Goal: Navigation & Orientation: Find specific page/section

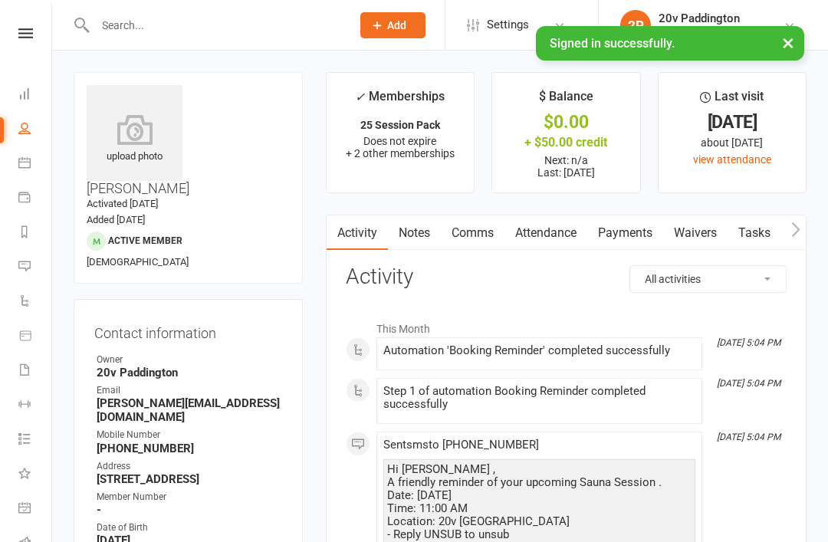
click at [31, 266] on link "Messages 1" at bounding box center [35, 268] width 35 height 35
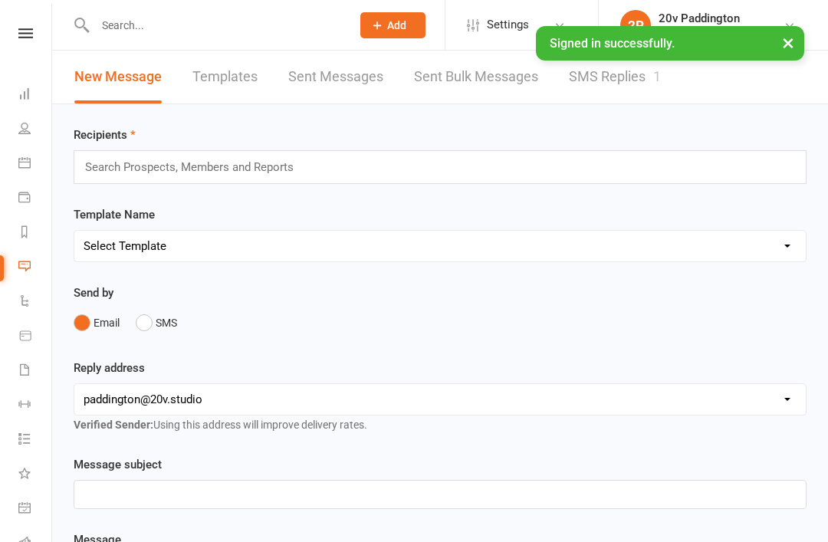
click at [648, 79] on link "SMS Replies 1" at bounding box center [615, 77] width 92 height 53
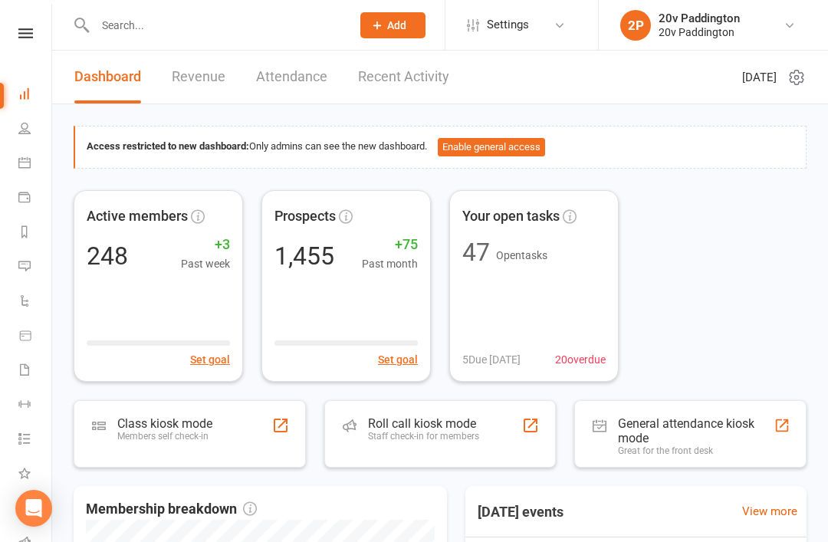
click at [27, 166] on icon at bounding box center [24, 162] width 12 height 12
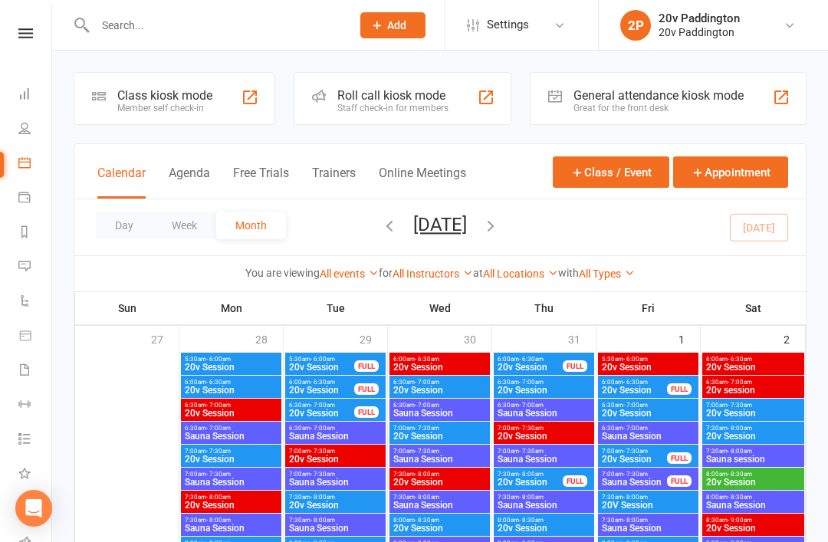
click at [189, 167] on button "Agenda" at bounding box center [189, 182] width 41 height 33
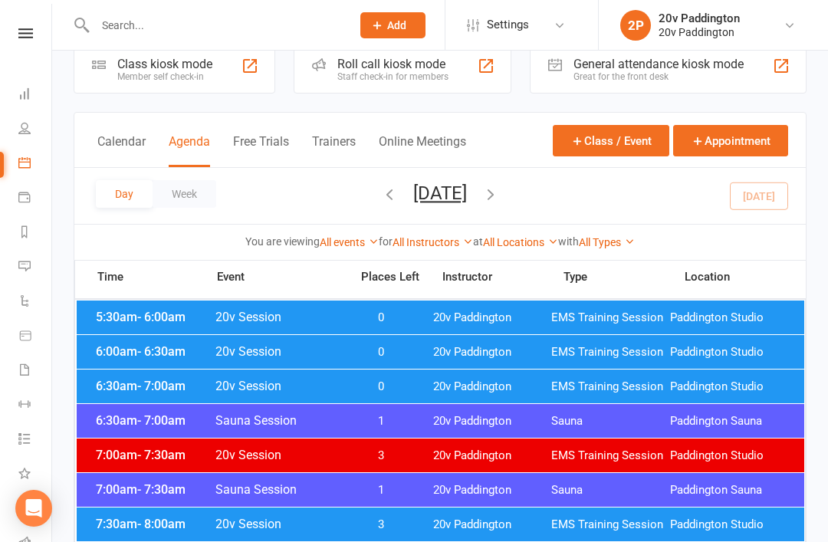
scroll to position [32, 0]
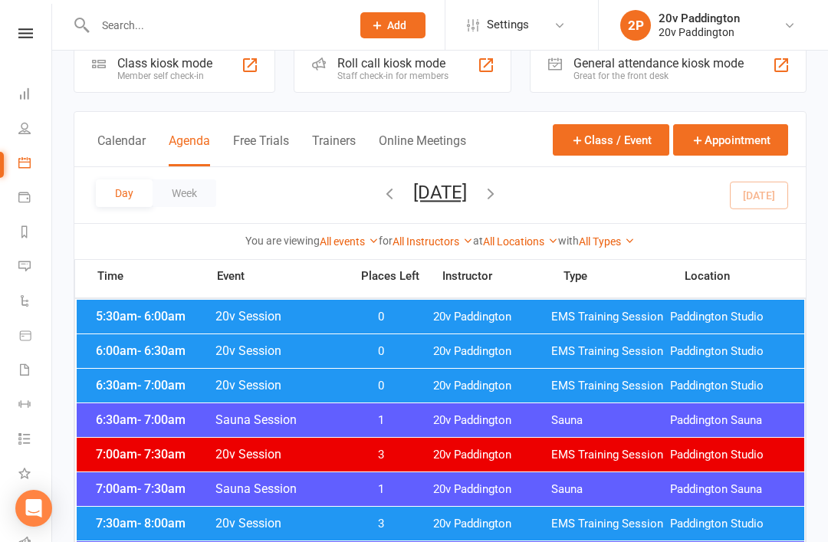
click at [447, 350] on span "20v Paddington" at bounding box center [492, 351] width 119 height 15
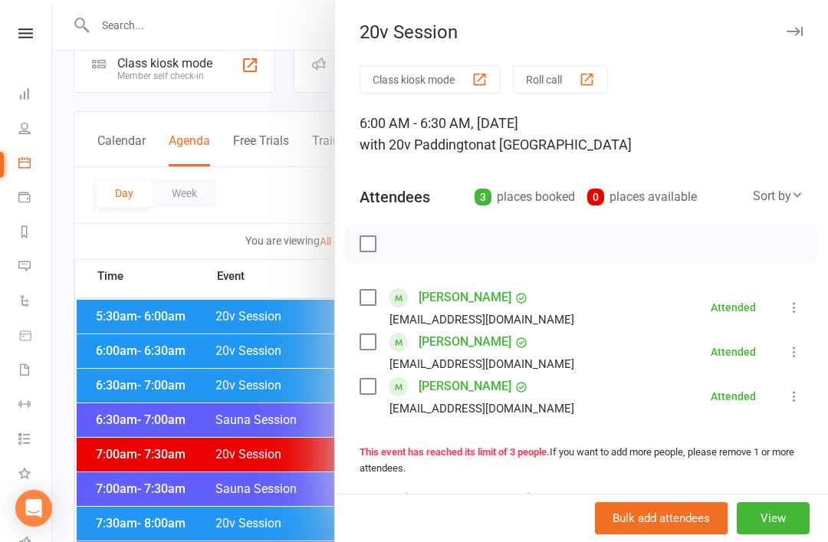
click at [234, 460] on div at bounding box center [440, 271] width 776 height 542
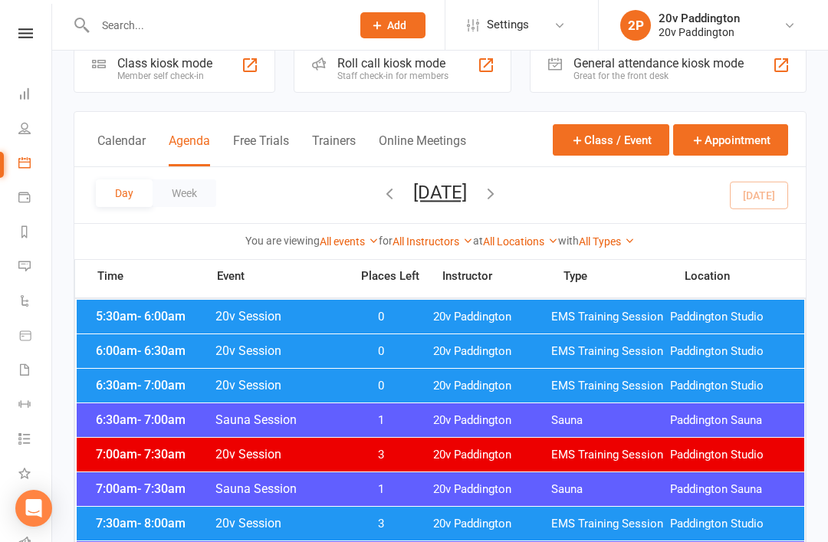
click at [362, 380] on span "0" at bounding box center [381, 386] width 81 height 15
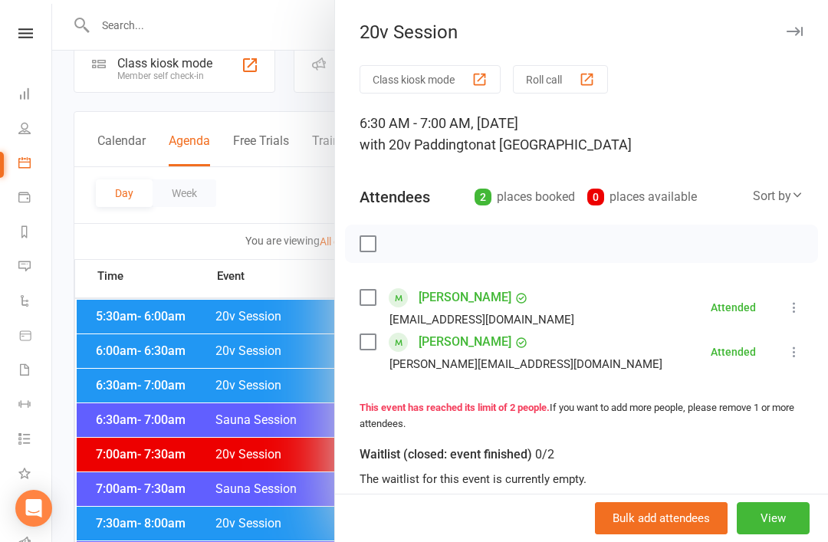
click at [276, 482] on div at bounding box center [440, 271] width 776 height 542
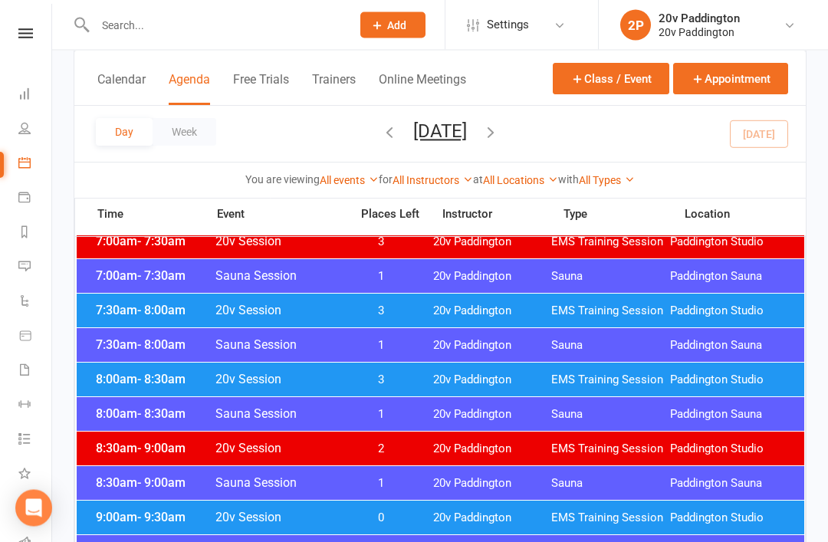
scroll to position [344, 0]
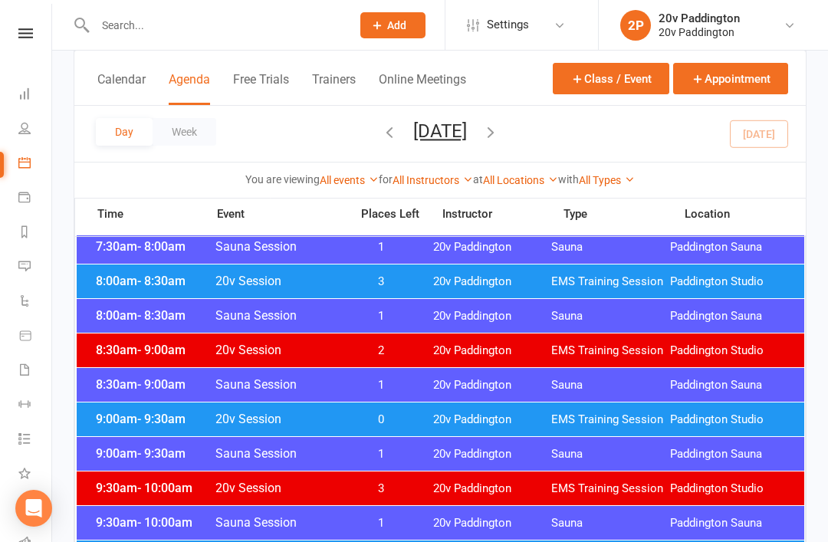
click at [383, 413] on span "0" at bounding box center [381, 420] width 81 height 15
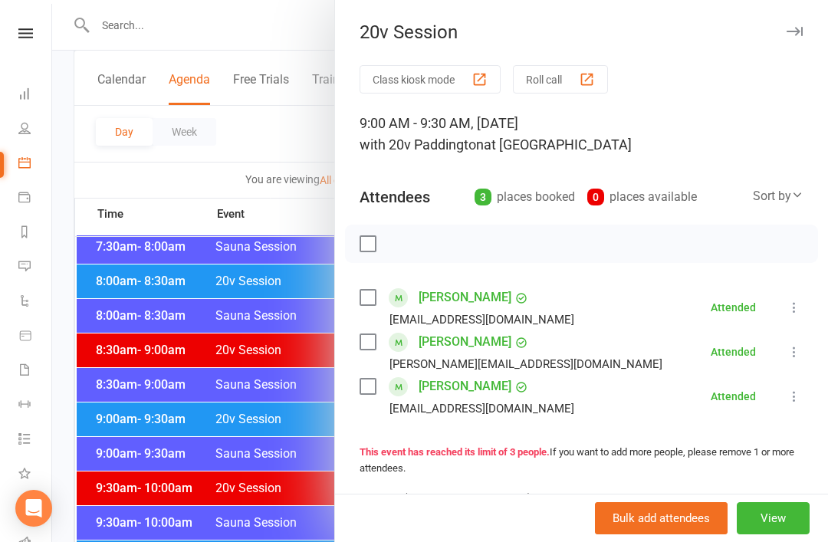
click at [275, 291] on div at bounding box center [440, 271] width 776 height 542
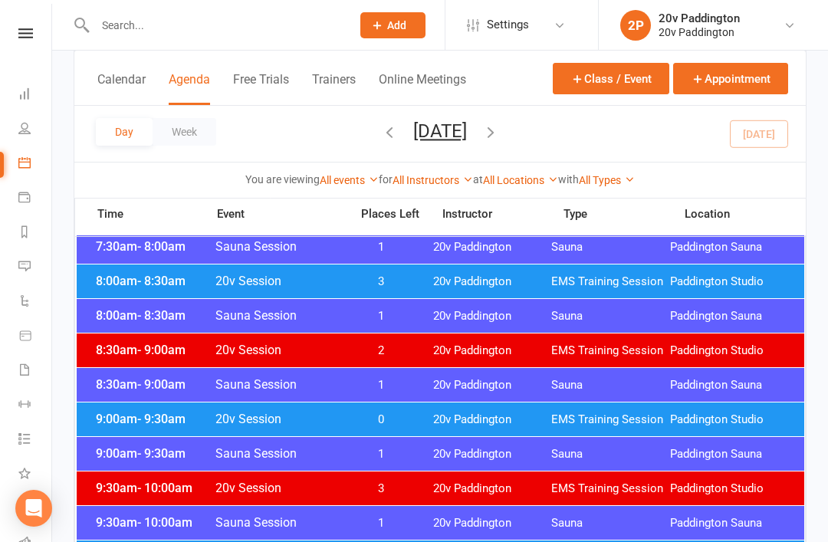
click at [453, 132] on button "[DATE]" at bounding box center [440, 130] width 54 height 21
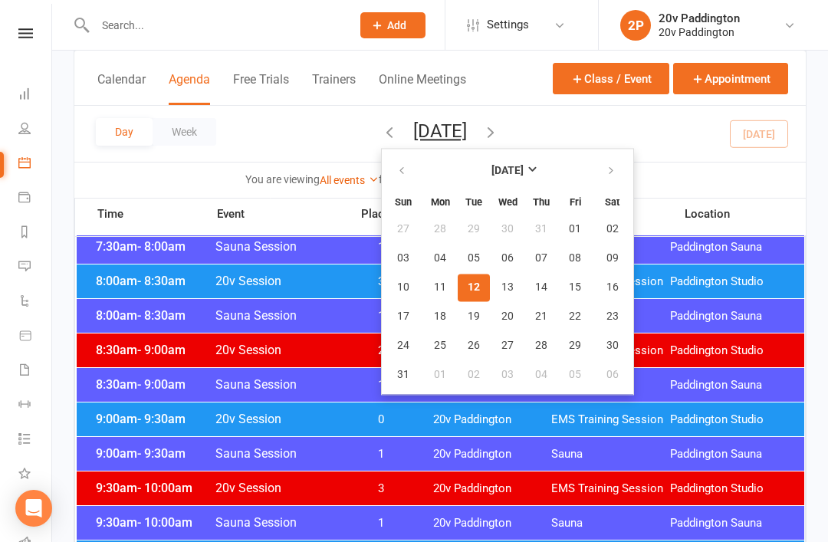
click at [492, 171] on strong "[DATE]" at bounding box center [508, 171] width 32 height 12
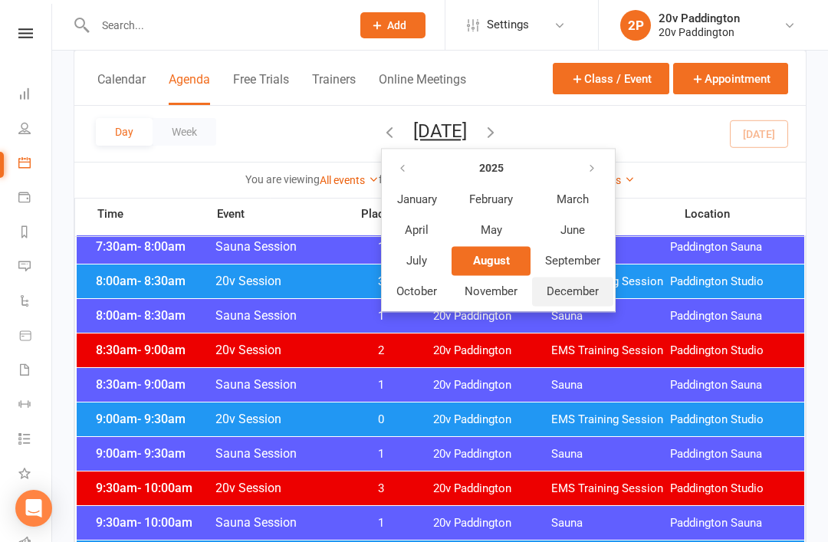
click at [532, 279] on button "December" at bounding box center [572, 291] width 81 height 29
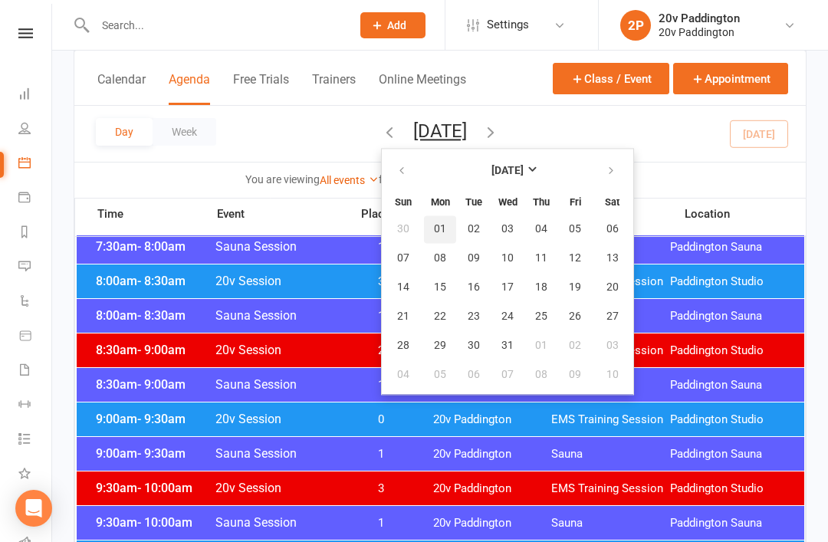
click at [434, 235] on span "01" at bounding box center [440, 229] width 12 height 12
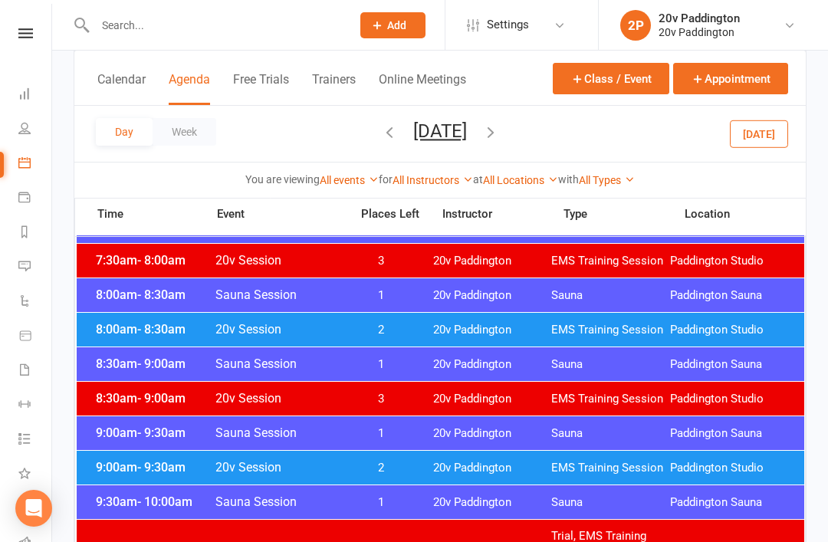
click at [448, 330] on span "20v Paddington" at bounding box center [492, 330] width 119 height 15
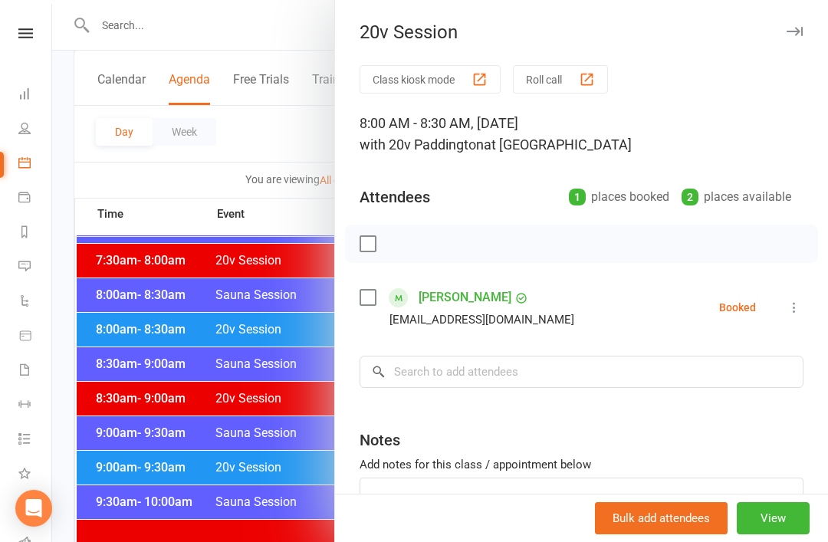
click at [264, 465] on div at bounding box center [440, 271] width 776 height 542
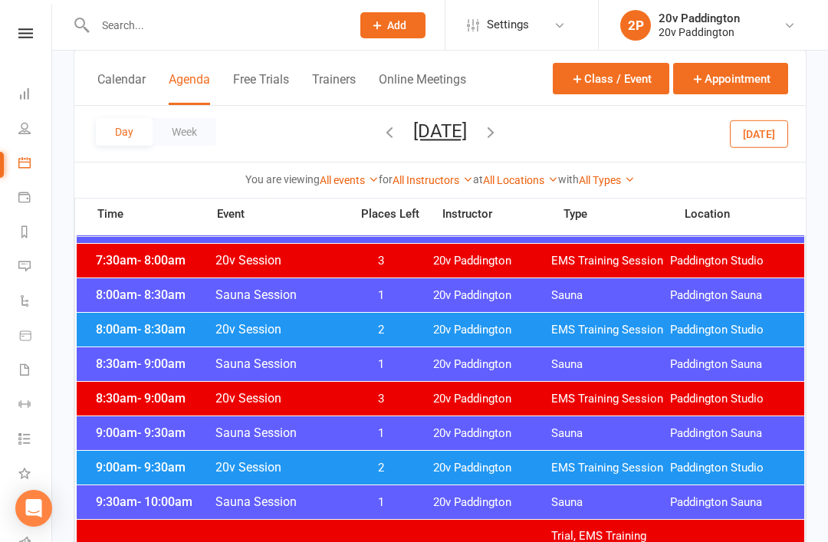
click at [321, 471] on span "20v Session" at bounding box center [278, 467] width 127 height 15
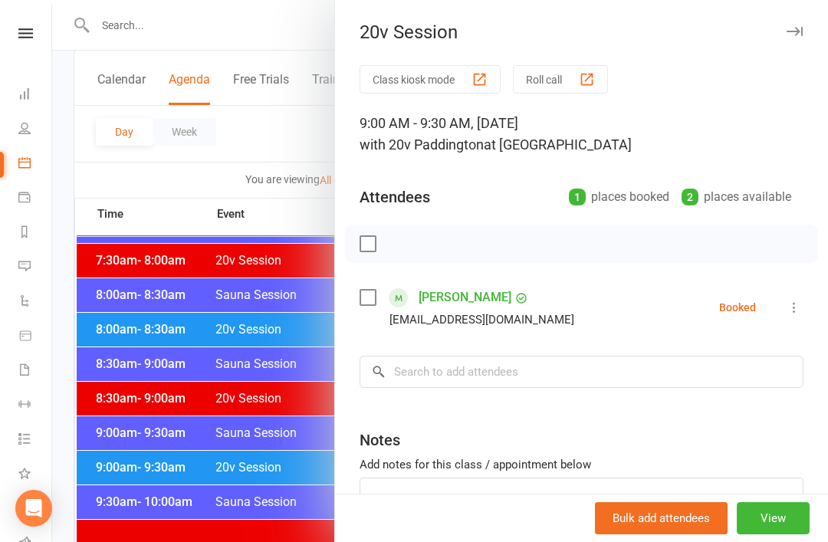
click at [263, 478] on div at bounding box center [440, 271] width 776 height 542
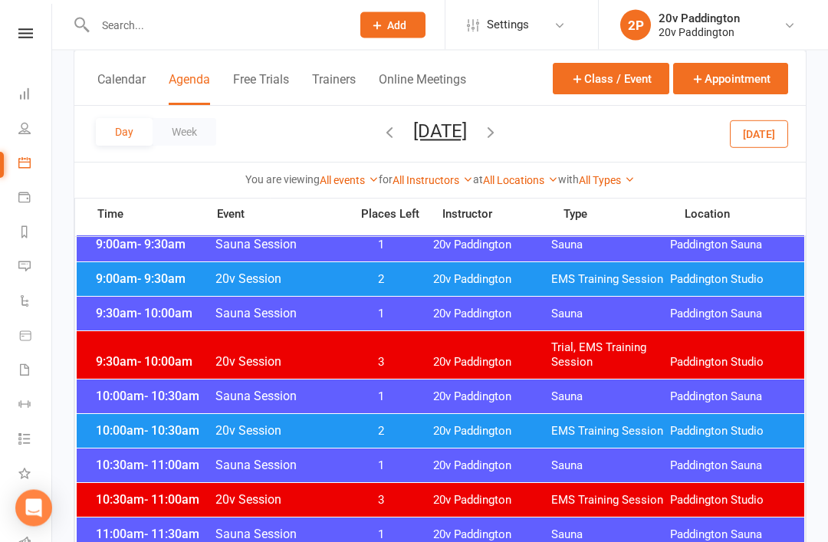
scroll to position [582, 0]
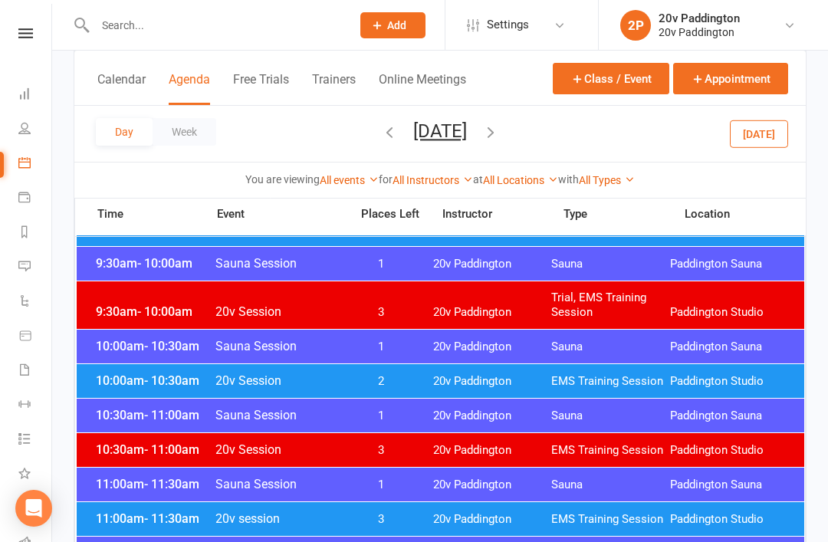
click at [375, 373] on div "10:00am - 10:30am 20v Session 2 20v Paddington EMS Training Session [GEOGRAPHIC…" at bounding box center [441, 381] width 728 height 34
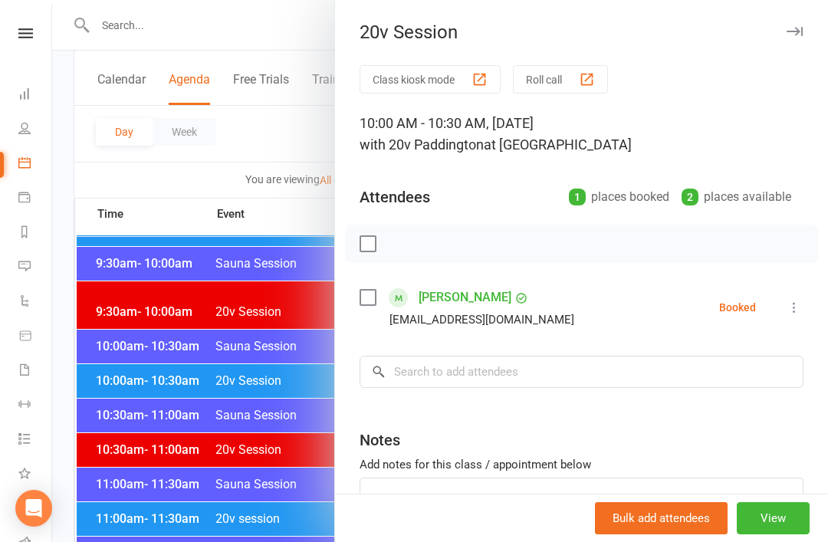
click at [271, 465] on div at bounding box center [440, 271] width 776 height 542
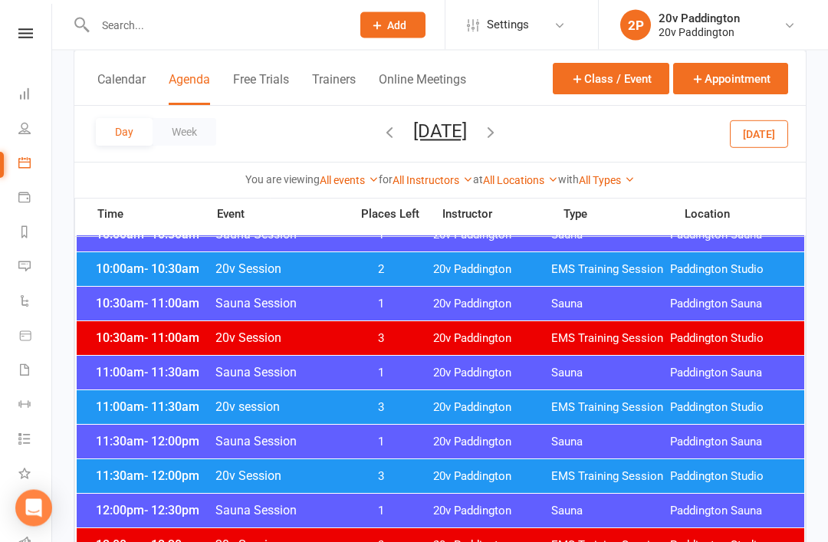
scroll to position [697, 0]
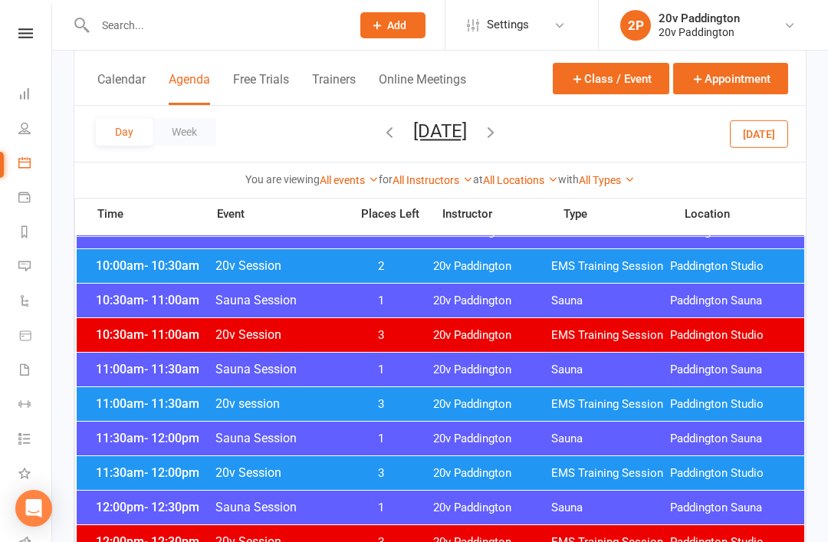
click at [396, 388] on div "11:00am - 11:30am 20v session 3 20v Paddington EMS Training Session [GEOGRAPHIC…" at bounding box center [441, 404] width 728 height 34
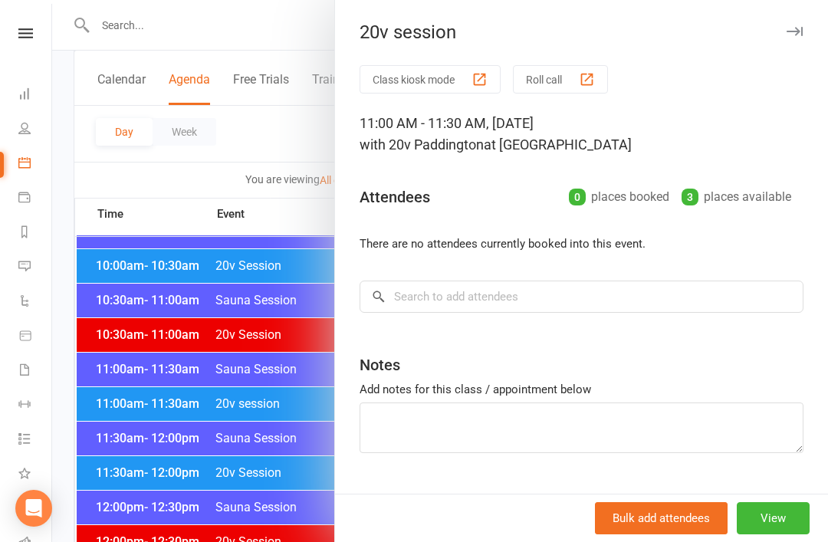
click at [271, 500] on div at bounding box center [440, 271] width 776 height 542
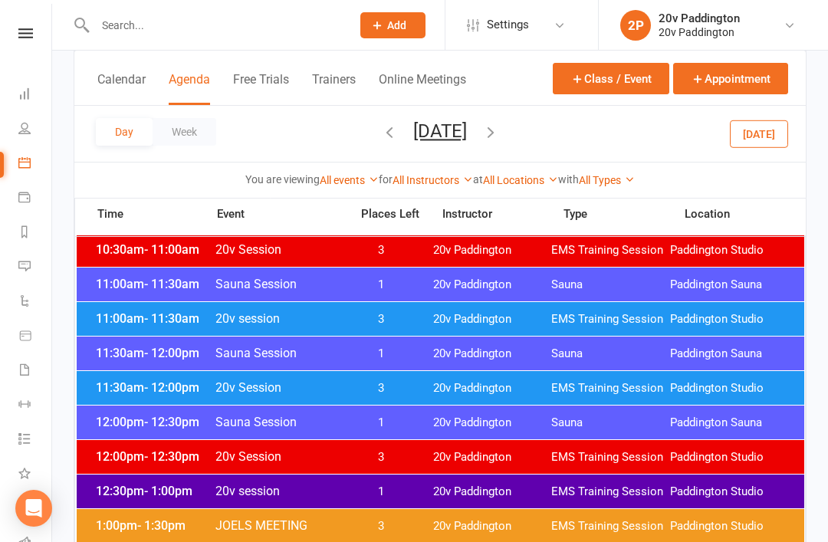
scroll to position [836, 0]
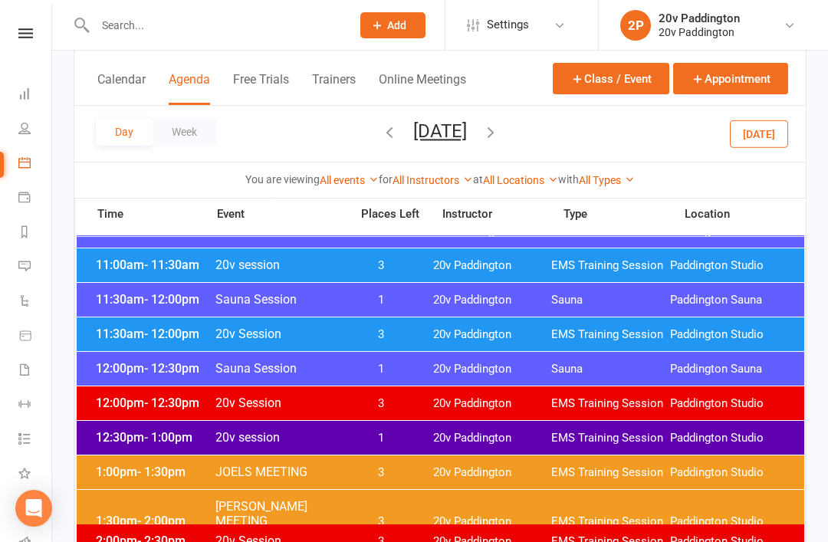
click at [370, 420] on div at bounding box center [440, 358] width 727 height 1725
click at [347, 427] on div "12:30pm - 1:00pm 20v session 1 20v Paddington EMS Training Session [GEOGRAPHIC_…" at bounding box center [441, 438] width 728 height 34
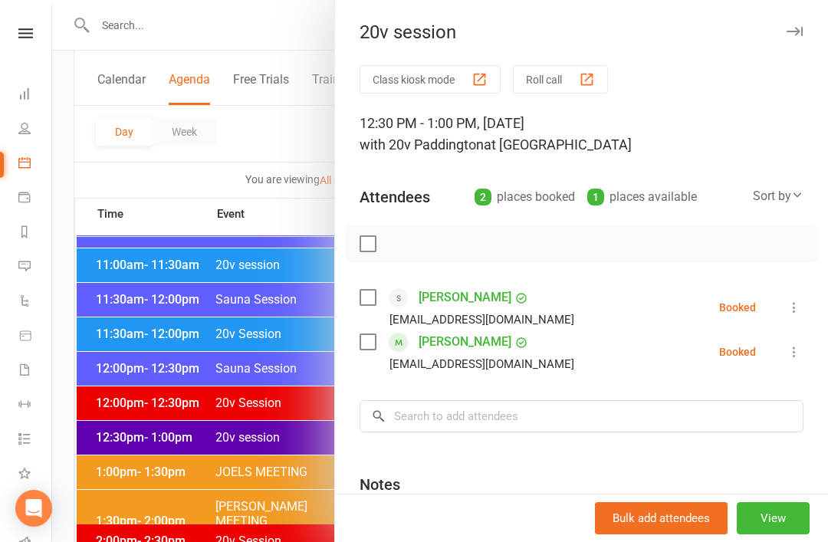
click at [251, 540] on div at bounding box center [440, 271] width 776 height 542
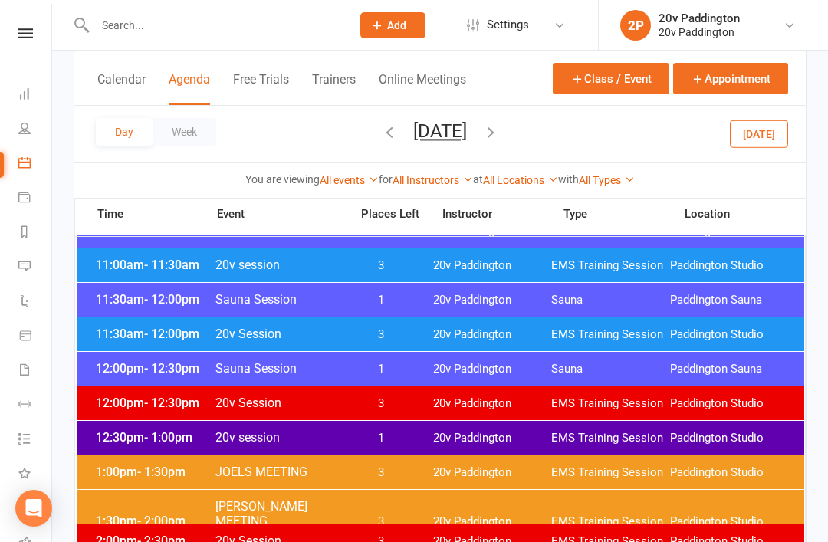
click at [549, 424] on div "12:30pm - 1:00pm 20v session 1 20v Paddington EMS Training Session [GEOGRAPHIC_…" at bounding box center [441, 438] width 728 height 34
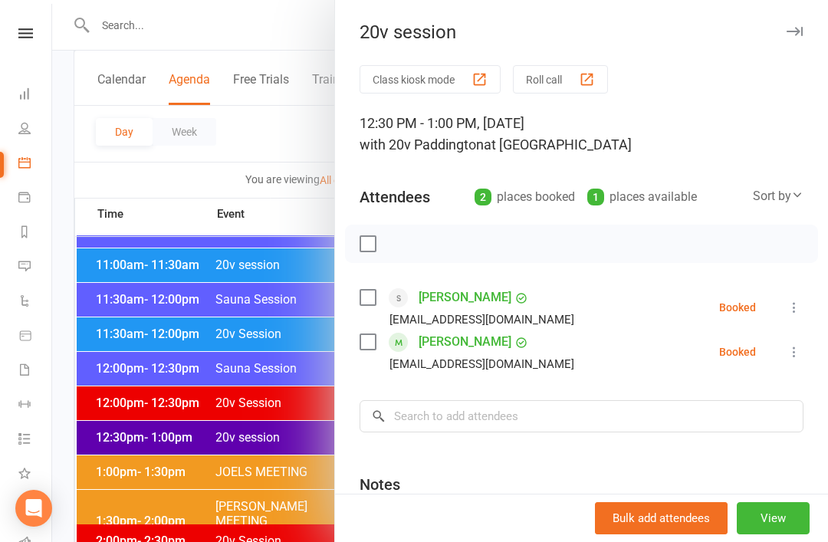
click at [201, 468] on div at bounding box center [440, 271] width 776 height 542
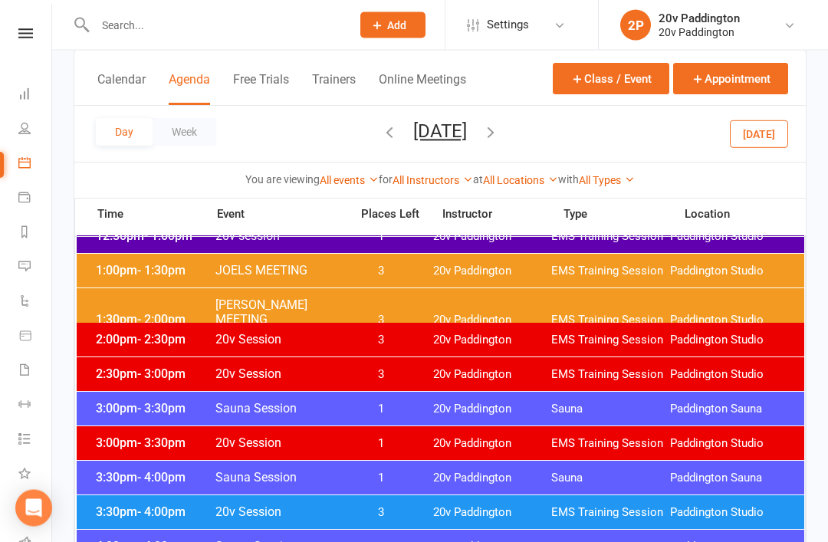
click at [306, 511] on span "20v Session" at bounding box center [278, 512] width 127 height 15
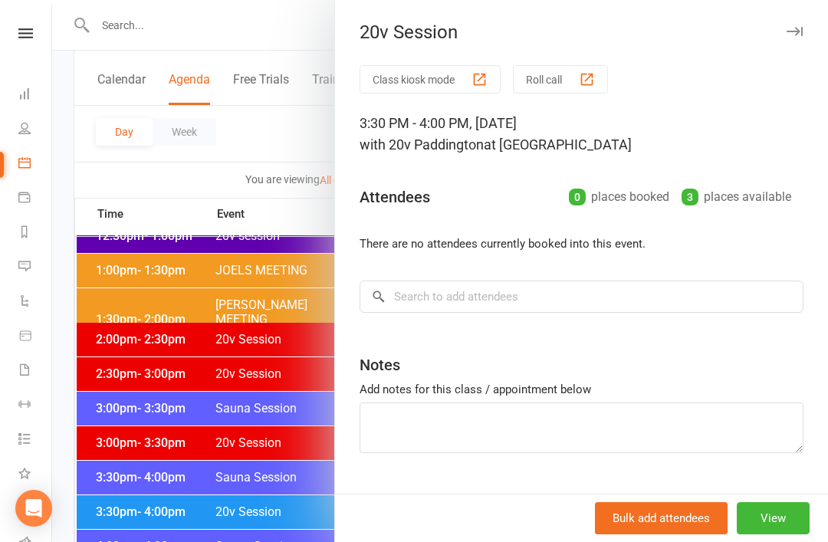
click at [212, 505] on div at bounding box center [440, 271] width 776 height 542
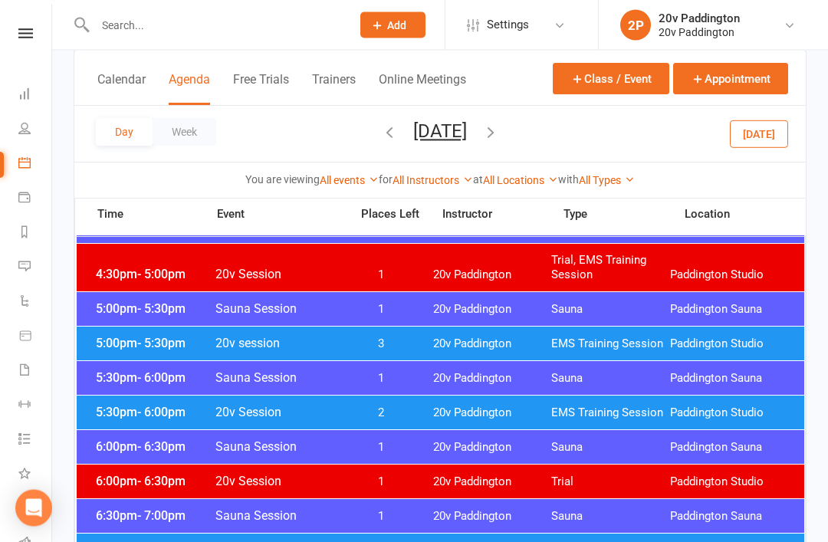
click at [421, 406] on span "2" at bounding box center [381, 413] width 81 height 15
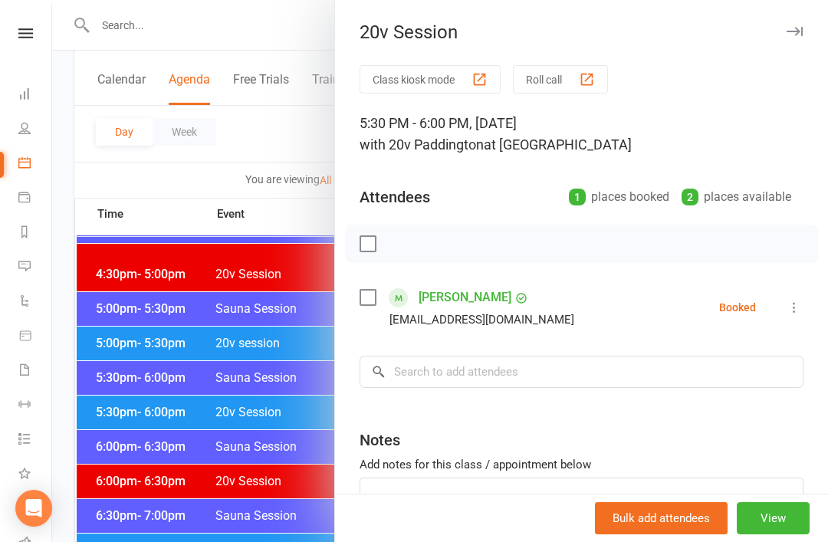
click at [213, 515] on div at bounding box center [440, 271] width 776 height 542
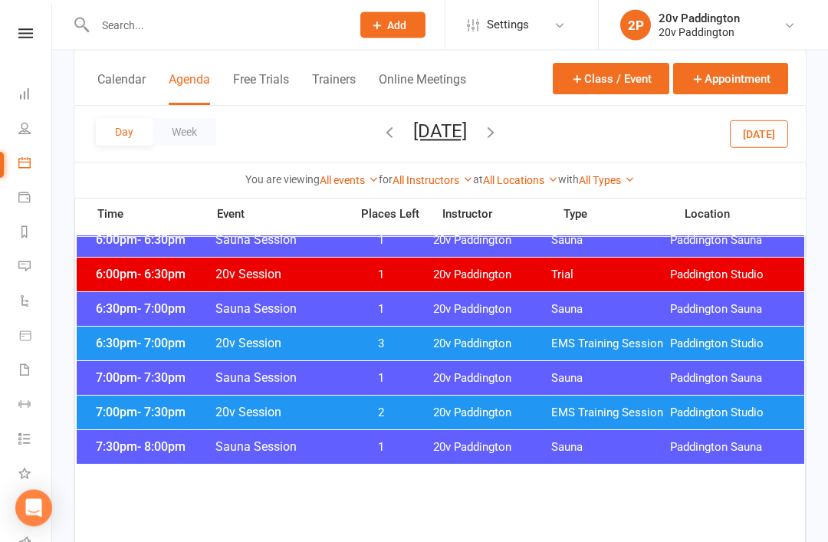
click at [413, 339] on span "3" at bounding box center [381, 344] width 81 height 15
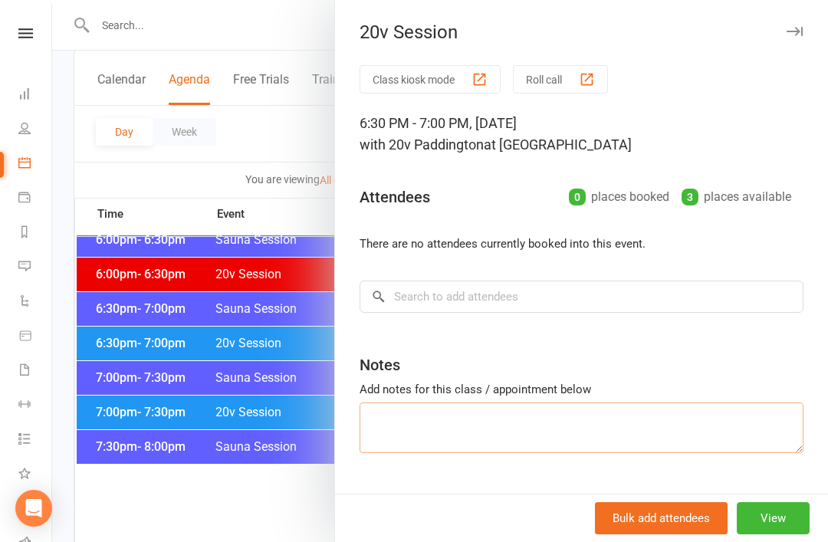
click at [360, 406] on textarea at bounding box center [582, 428] width 444 height 51
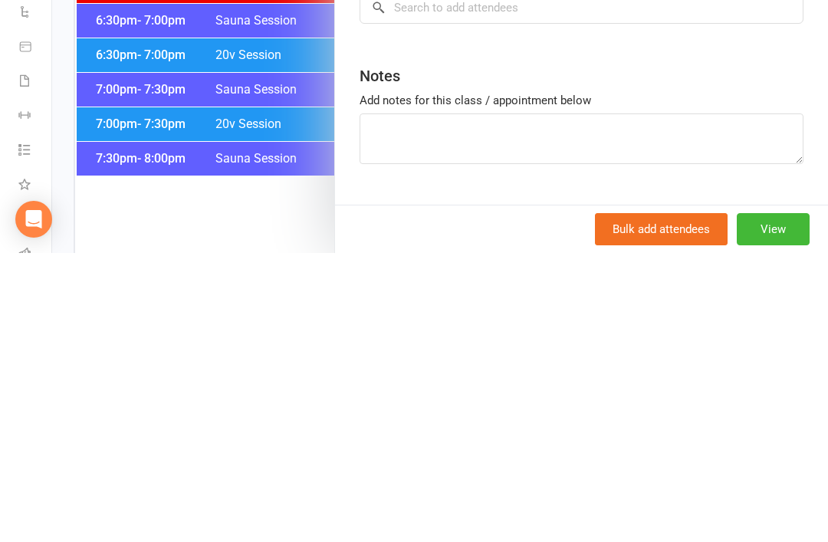
click at [265, 202] on div at bounding box center [440, 271] width 776 height 542
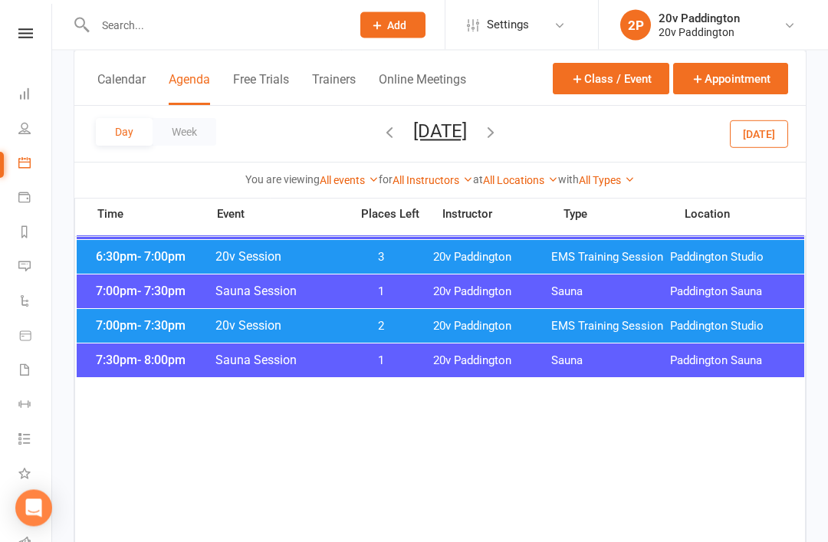
click at [386, 321] on span "2" at bounding box center [381, 327] width 81 height 15
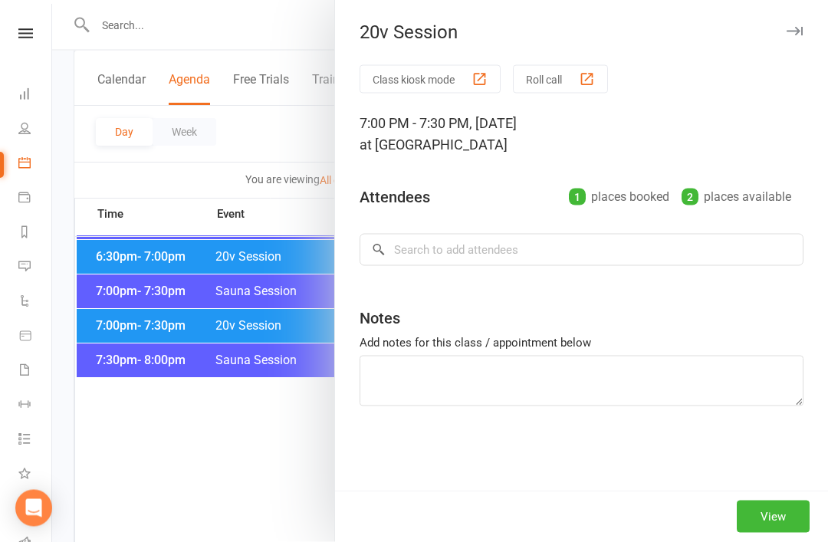
scroll to position [1721, 0]
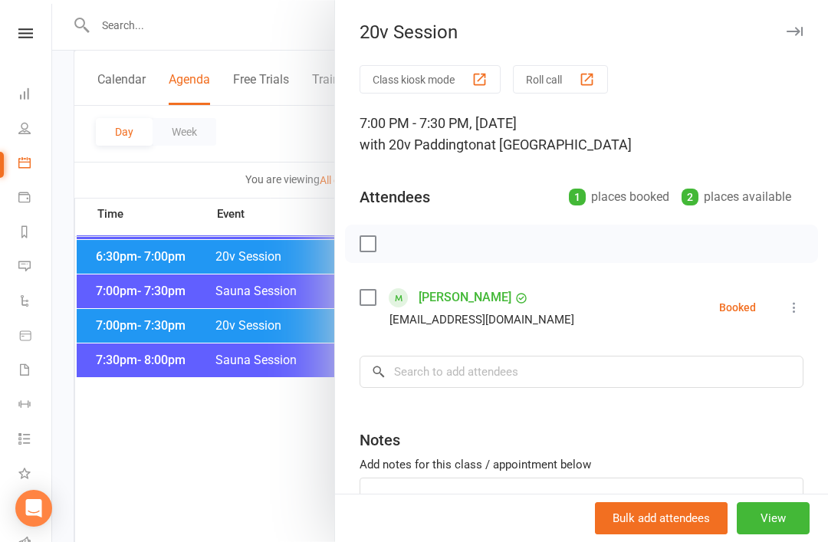
click at [278, 370] on div at bounding box center [440, 271] width 776 height 542
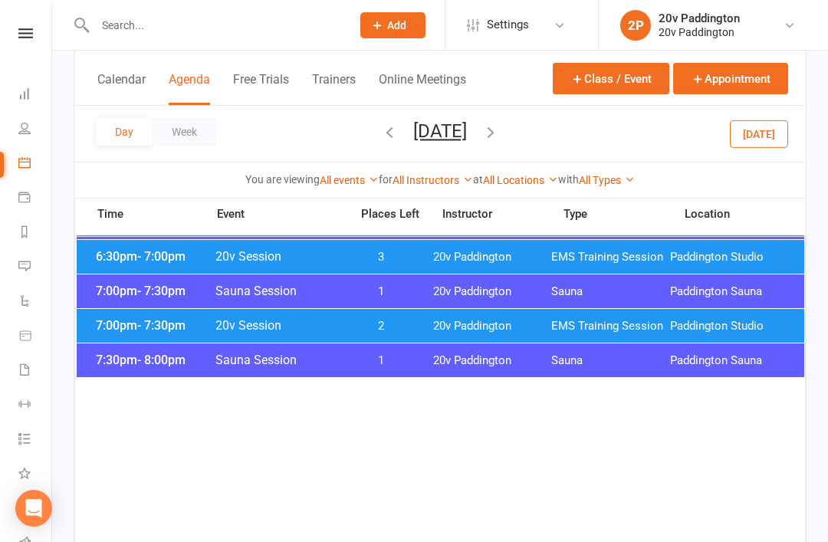
click at [464, 127] on button "[DATE]" at bounding box center [440, 130] width 54 height 21
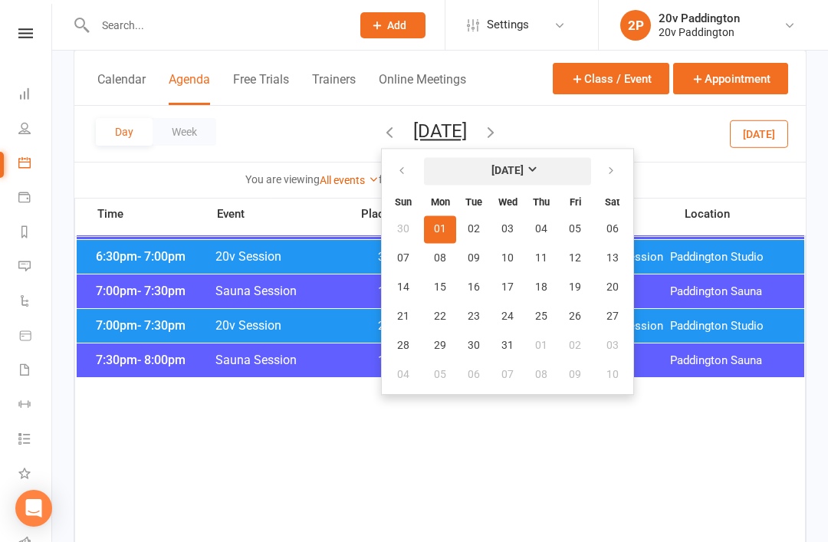
click at [459, 178] on button "[DATE]" at bounding box center [507, 171] width 167 height 28
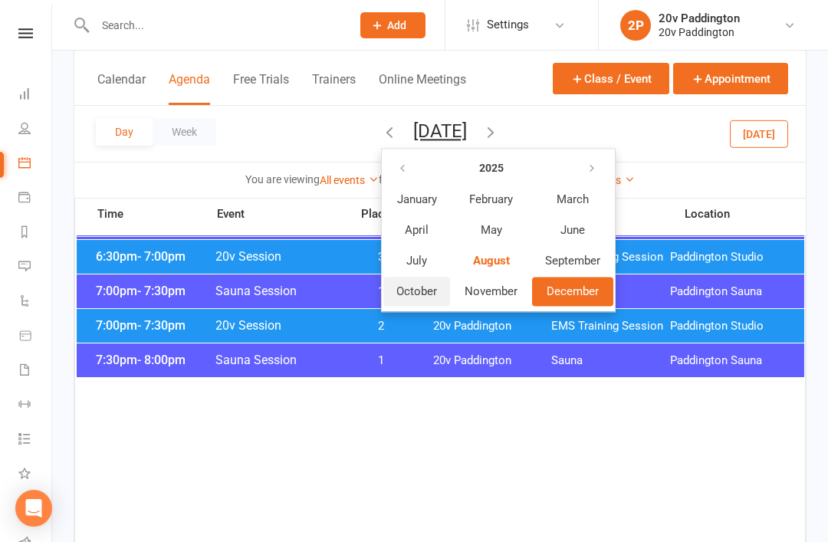
click at [396, 288] on span "October" at bounding box center [416, 291] width 41 height 14
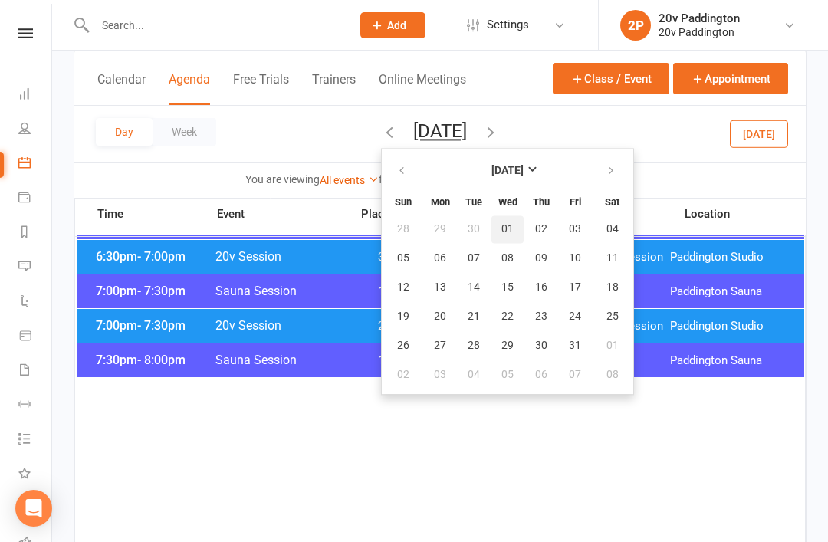
click at [501, 229] on span "01" at bounding box center [507, 229] width 12 height 12
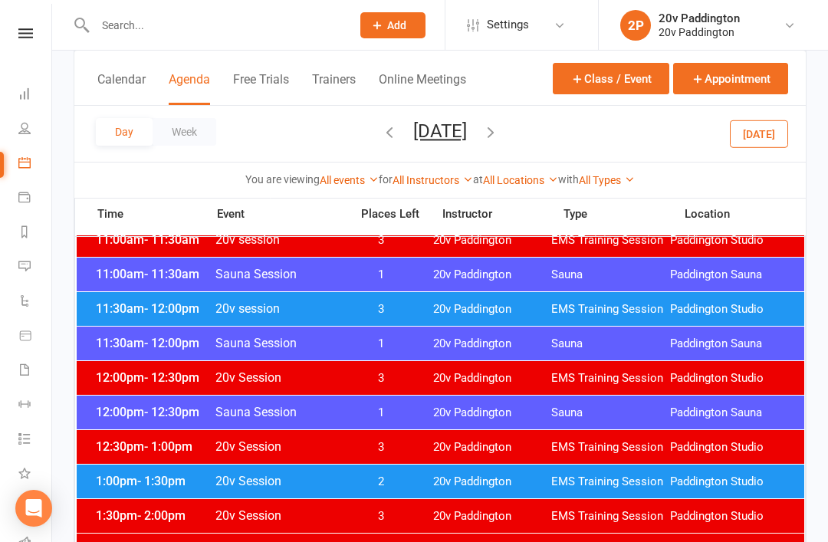
scroll to position [764, 0]
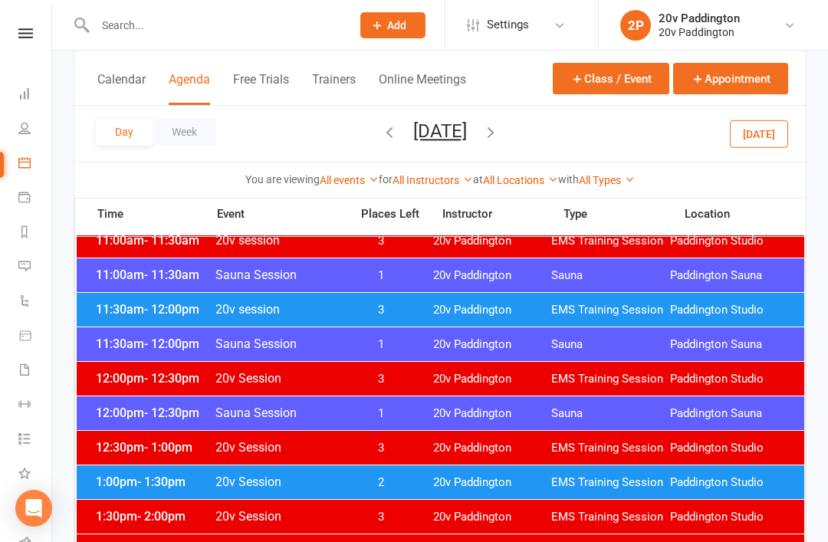
click at [482, 285] on div "11:00am - 11:30am Sauna Session 1 20v [GEOGRAPHIC_DATA] [GEOGRAPHIC_DATA]" at bounding box center [441, 275] width 728 height 34
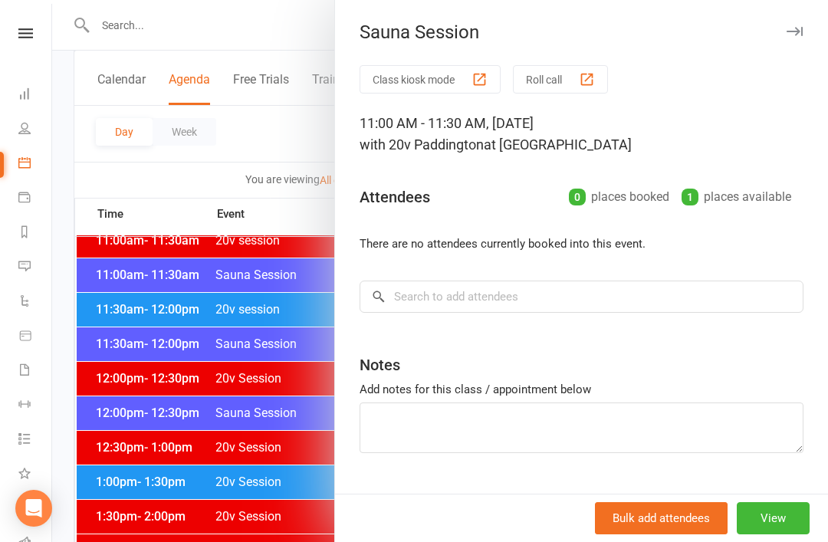
click at [269, 423] on div at bounding box center [440, 271] width 776 height 542
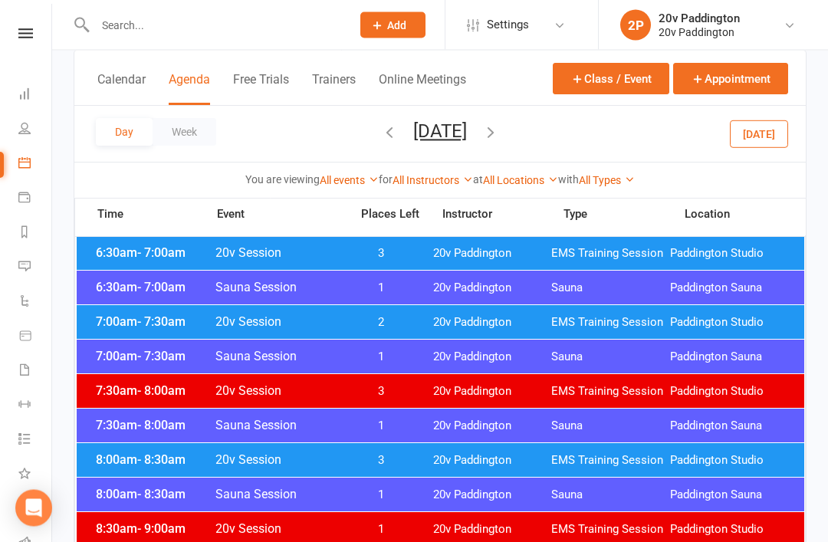
scroll to position [0, 0]
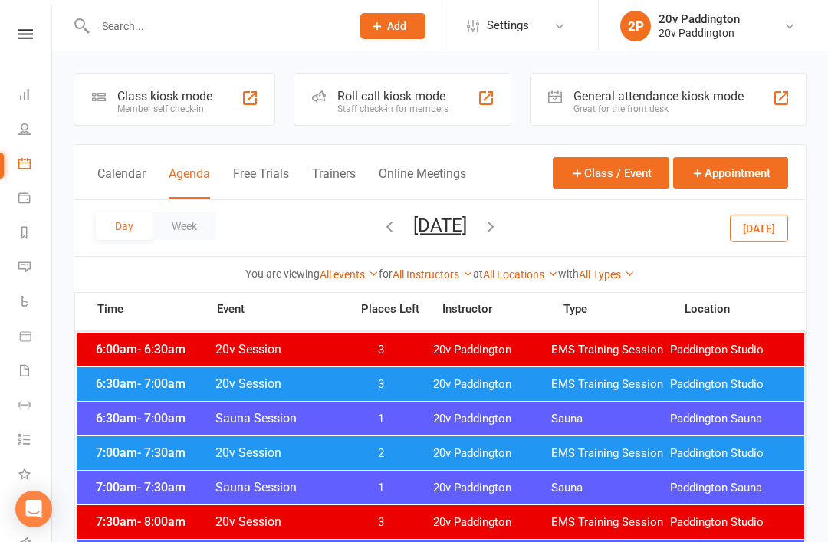
click at [438, 389] on span "20v Paddington" at bounding box center [492, 383] width 119 height 15
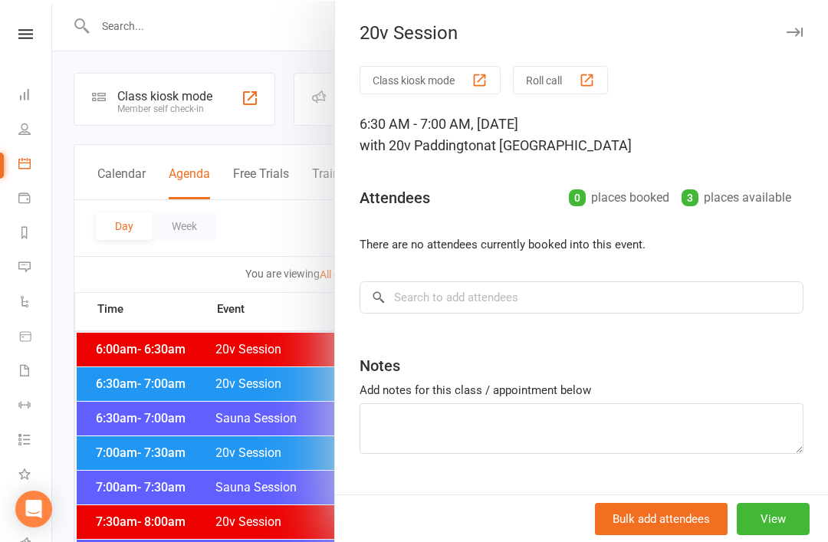
click at [283, 449] on div at bounding box center [440, 271] width 776 height 542
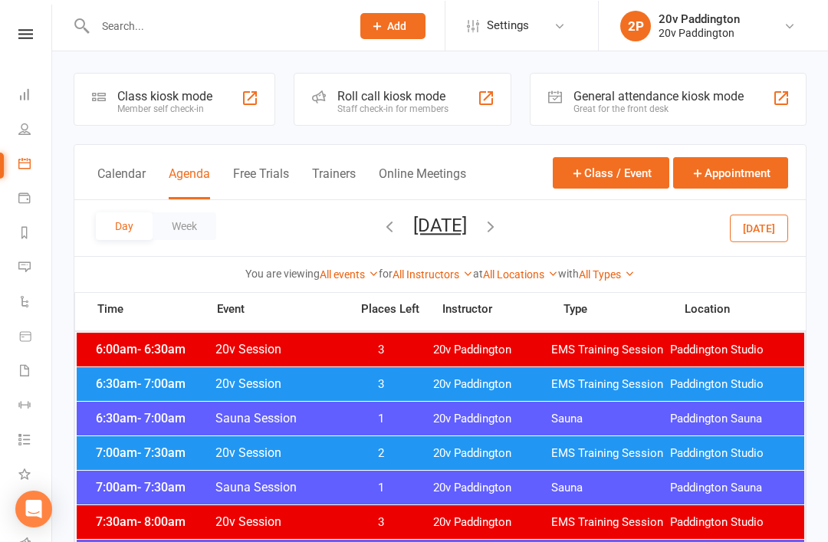
click at [378, 443] on div "7:00am - 7:30am 20v Session 2 20v Paddington EMS Training Session [GEOGRAPHIC_D…" at bounding box center [441, 453] width 728 height 34
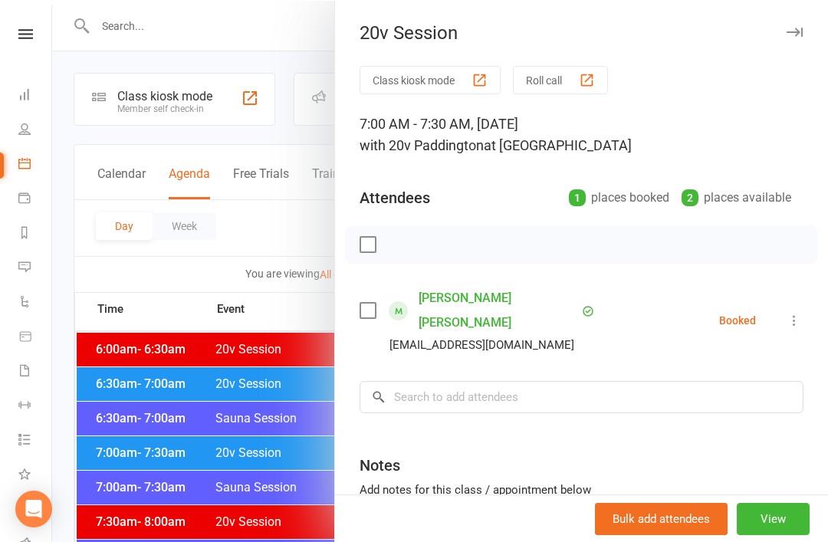
click at [309, 441] on div at bounding box center [440, 271] width 776 height 542
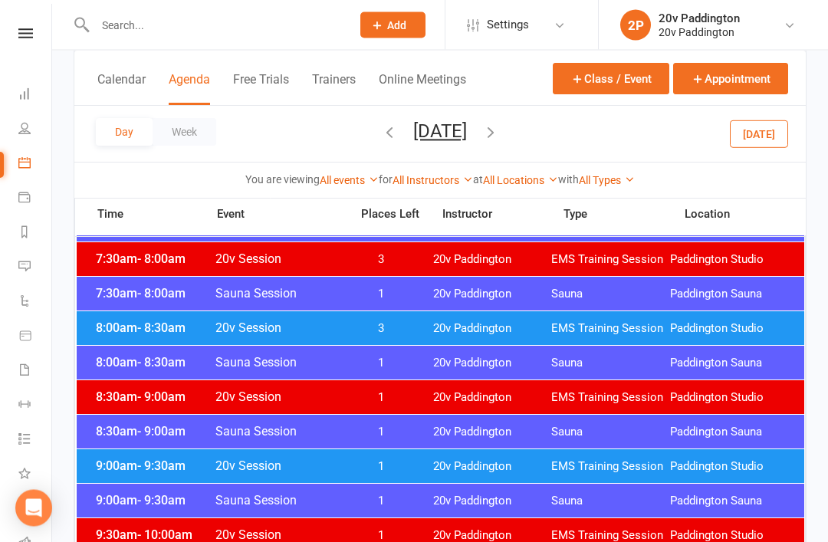
click at [477, 317] on div "8:00am - 8:30am 20v Session 3 20v Paddington EMS Training Session [GEOGRAPHIC_D…" at bounding box center [441, 329] width 728 height 34
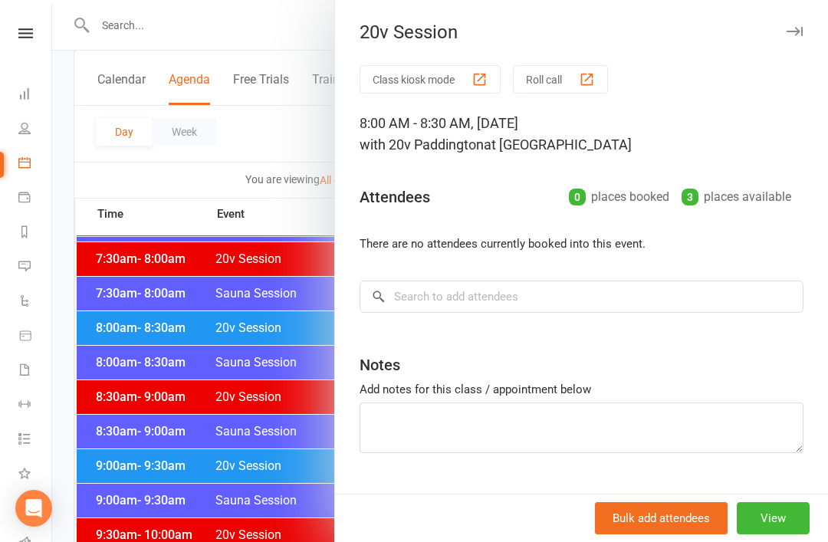
click at [363, 457] on div "Class kiosk mode Roll call 8:00 AM - 8:30 AM, [DATE] with 20v Paddington at [GE…" at bounding box center [581, 297] width 493 height 465
click at [275, 501] on div at bounding box center [440, 271] width 776 height 542
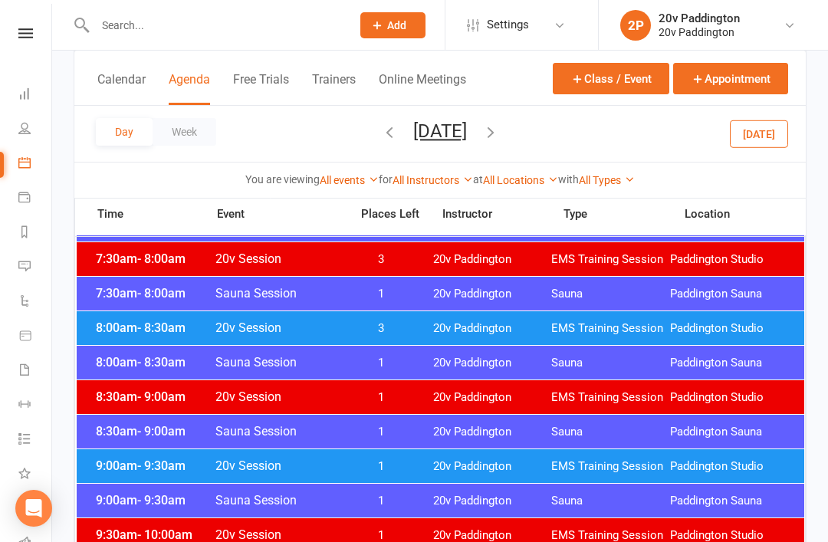
click at [352, 468] on span "1" at bounding box center [381, 466] width 81 height 15
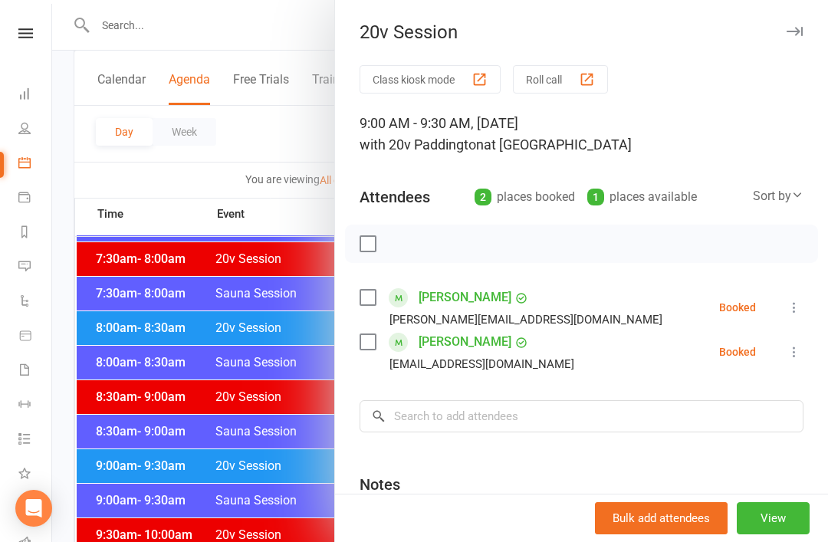
click at [283, 485] on div at bounding box center [440, 271] width 776 height 542
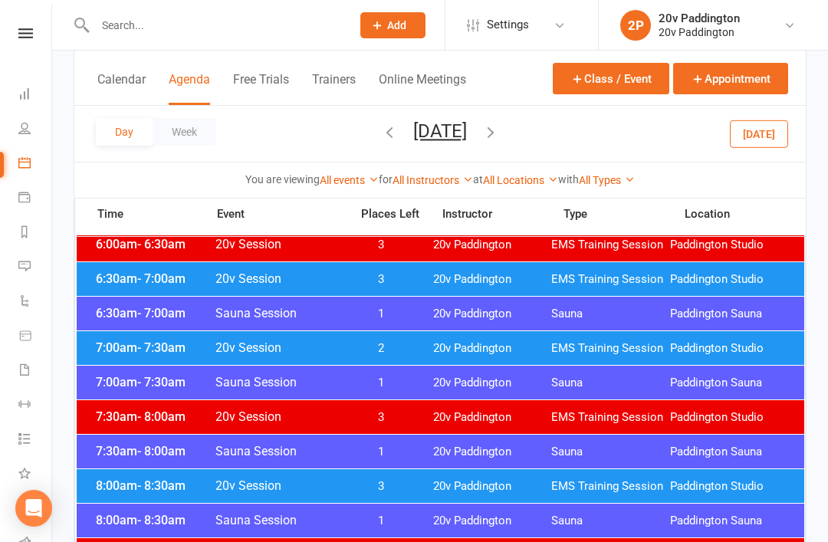
scroll to position [0, 0]
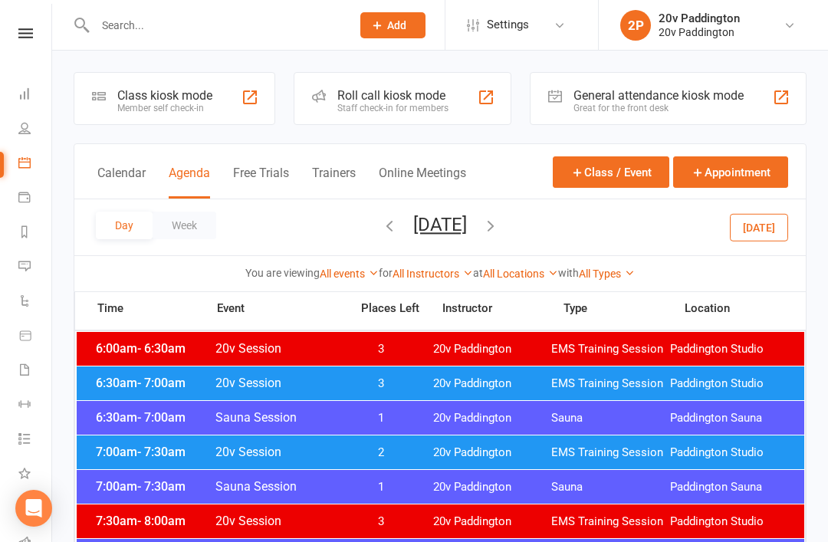
click at [761, 233] on button "[DATE]" at bounding box center [759, 227] width 58 height 28
